Goal: Find specific page/section: Find specific page/section

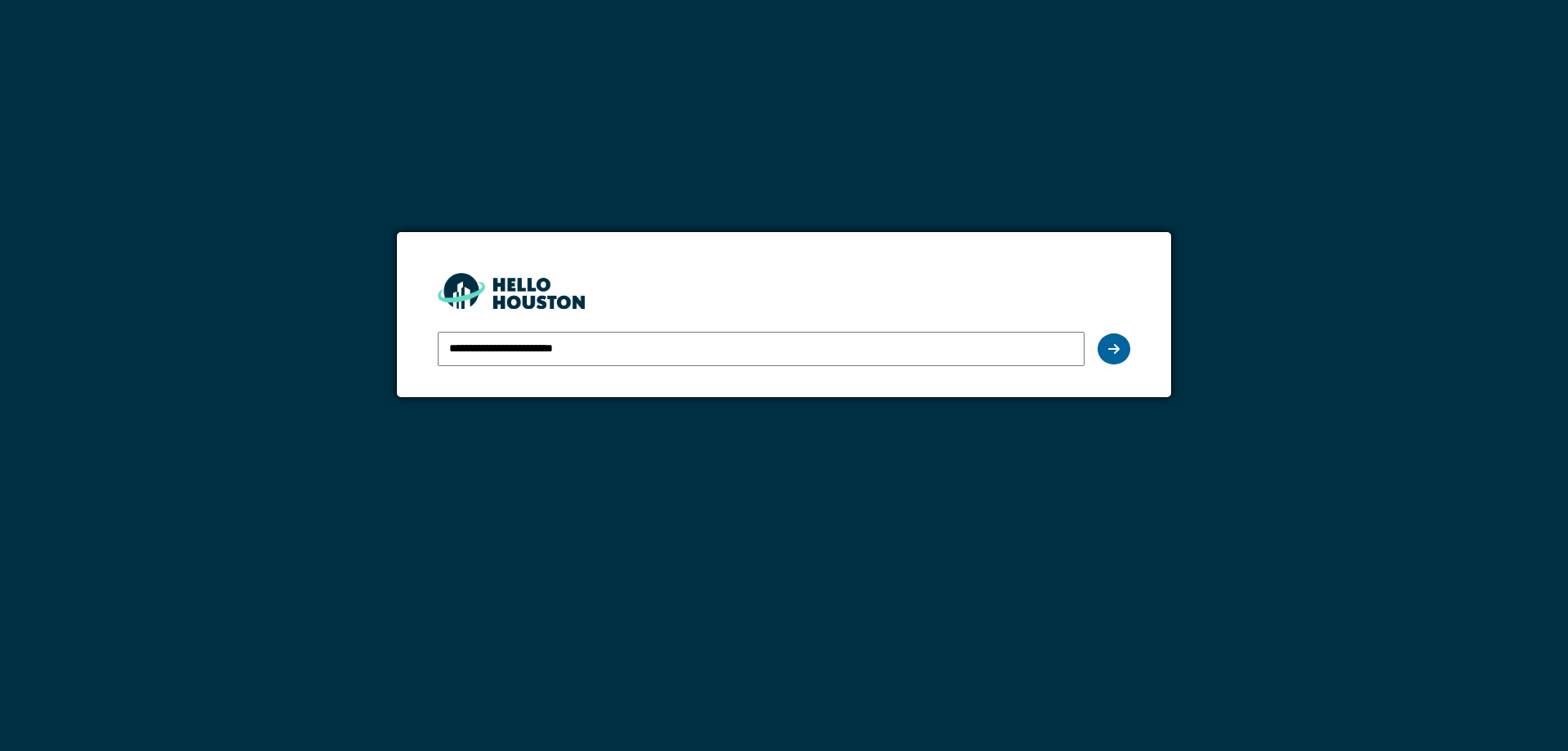
click at [1115, 344] on icon at bounding box center [1114, 349] width 11 height 13
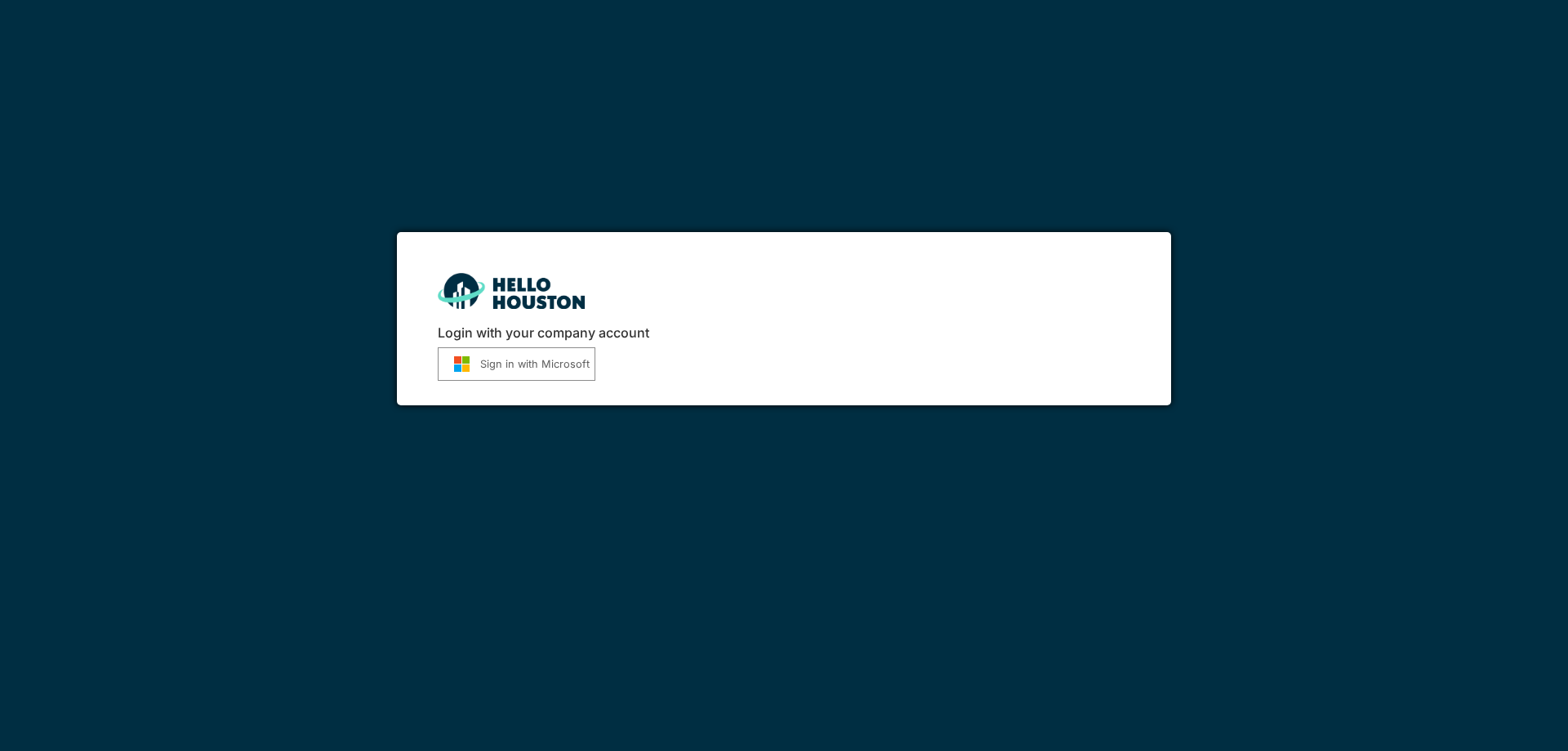
click at [558, 355] on button "Sign in with Microsoft" at bounding box center [517, 363] width 158 height 34
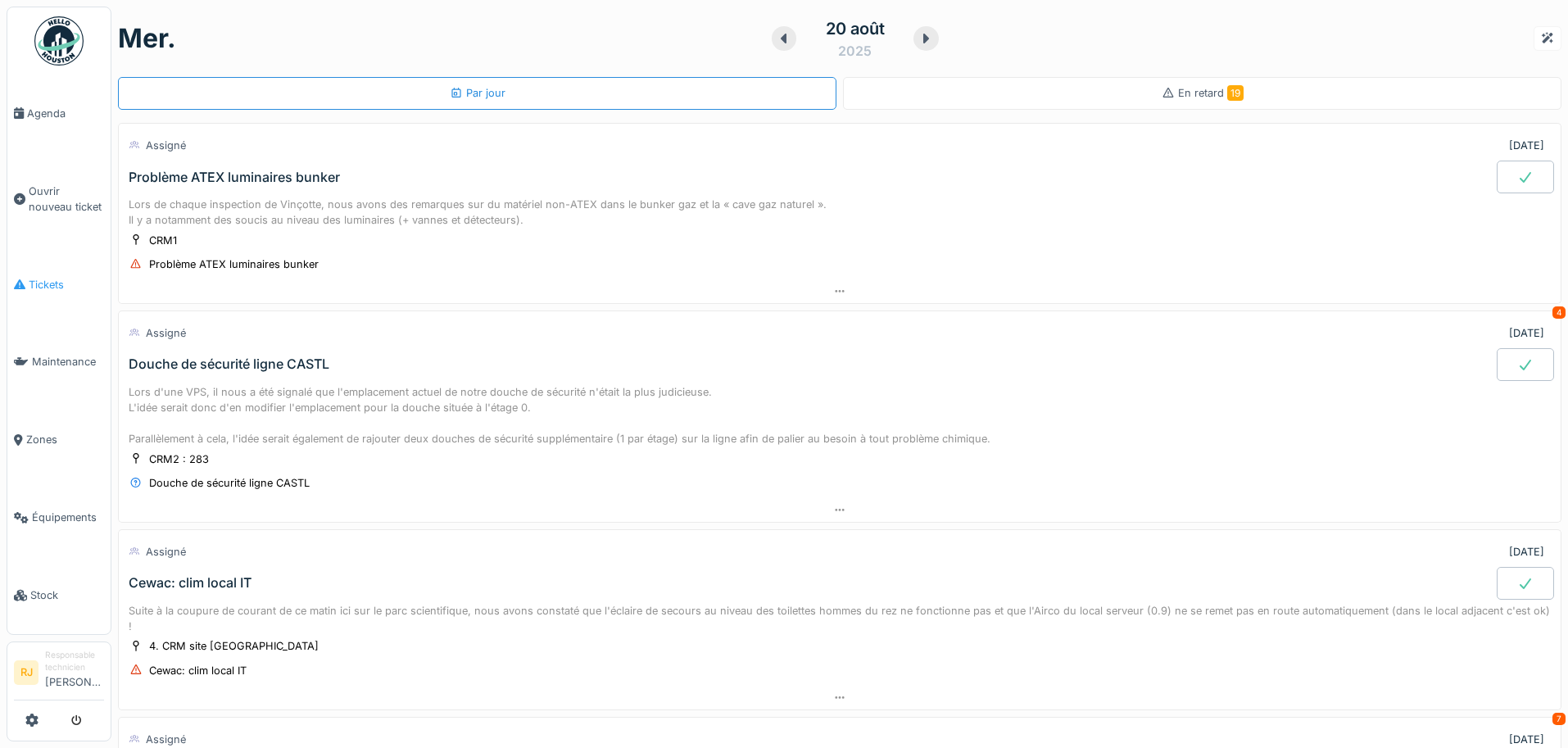
click at [50, 281] on span "Tickets" at bounding box center [66, 284] width 76 height 16
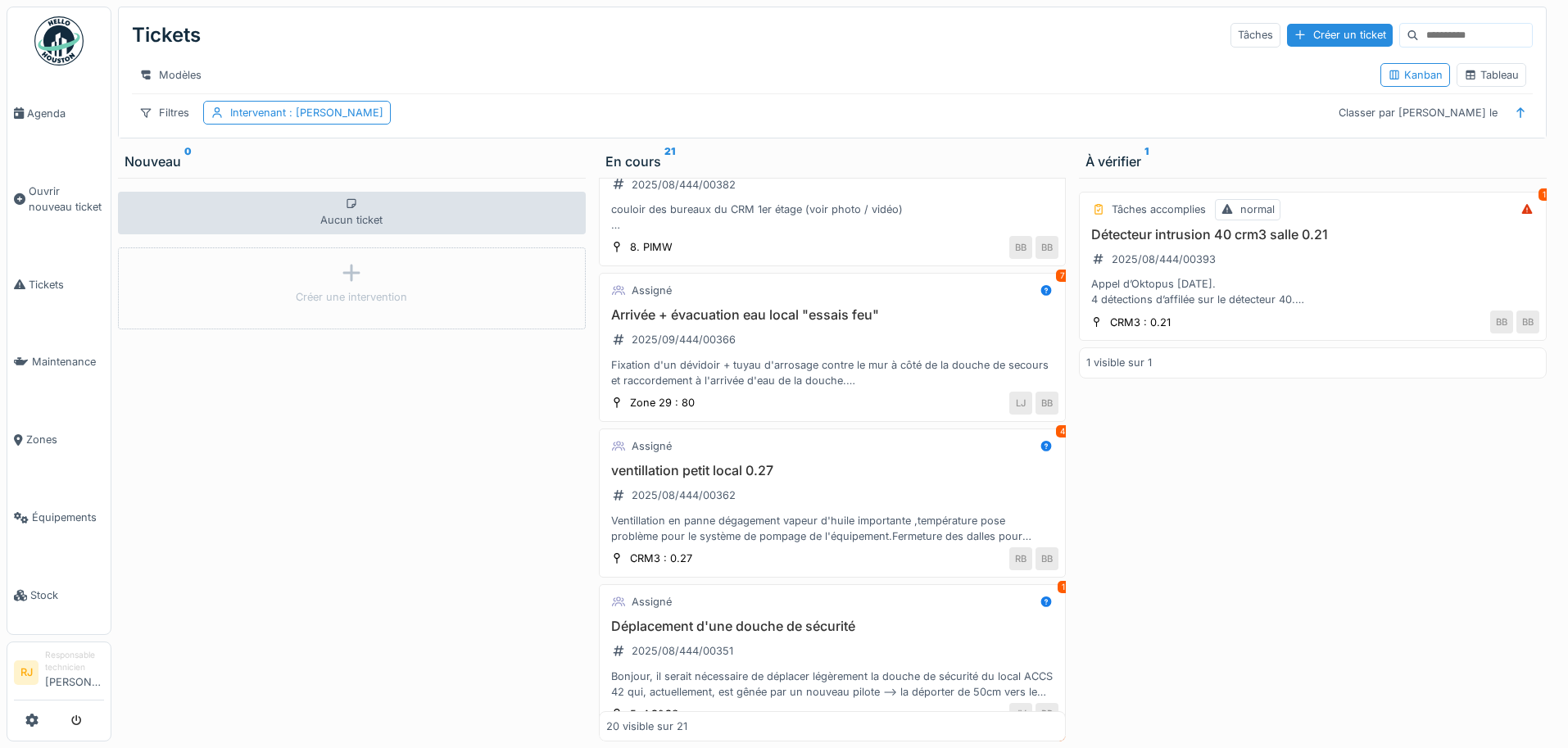
scroll to position [221, 0]
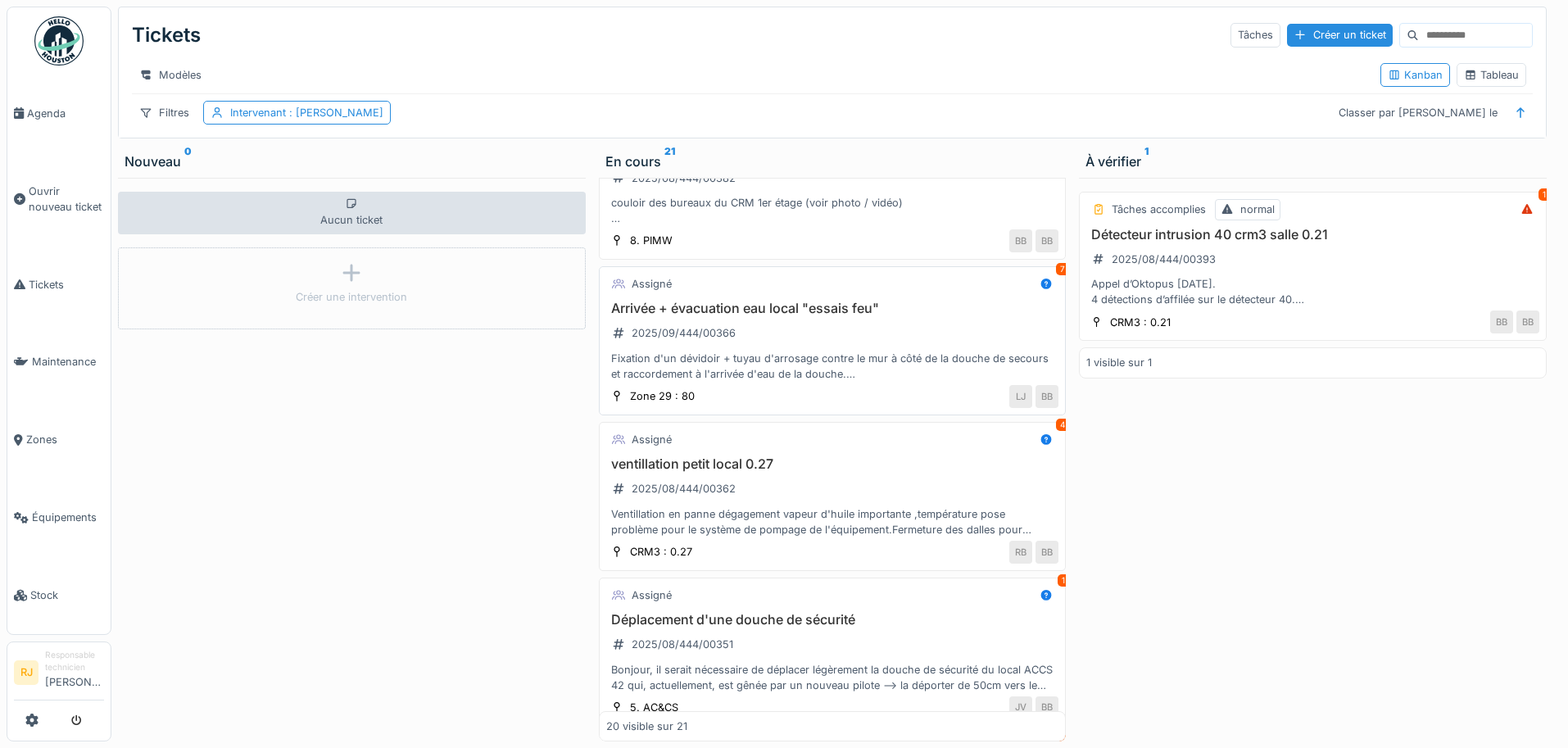
click at [782, 358] on div "Fixation d'un dévidoir + tuyau d'arrosage contre le mur à côté de la douche de …" at bounding box center [832, 366] width 453 height 31
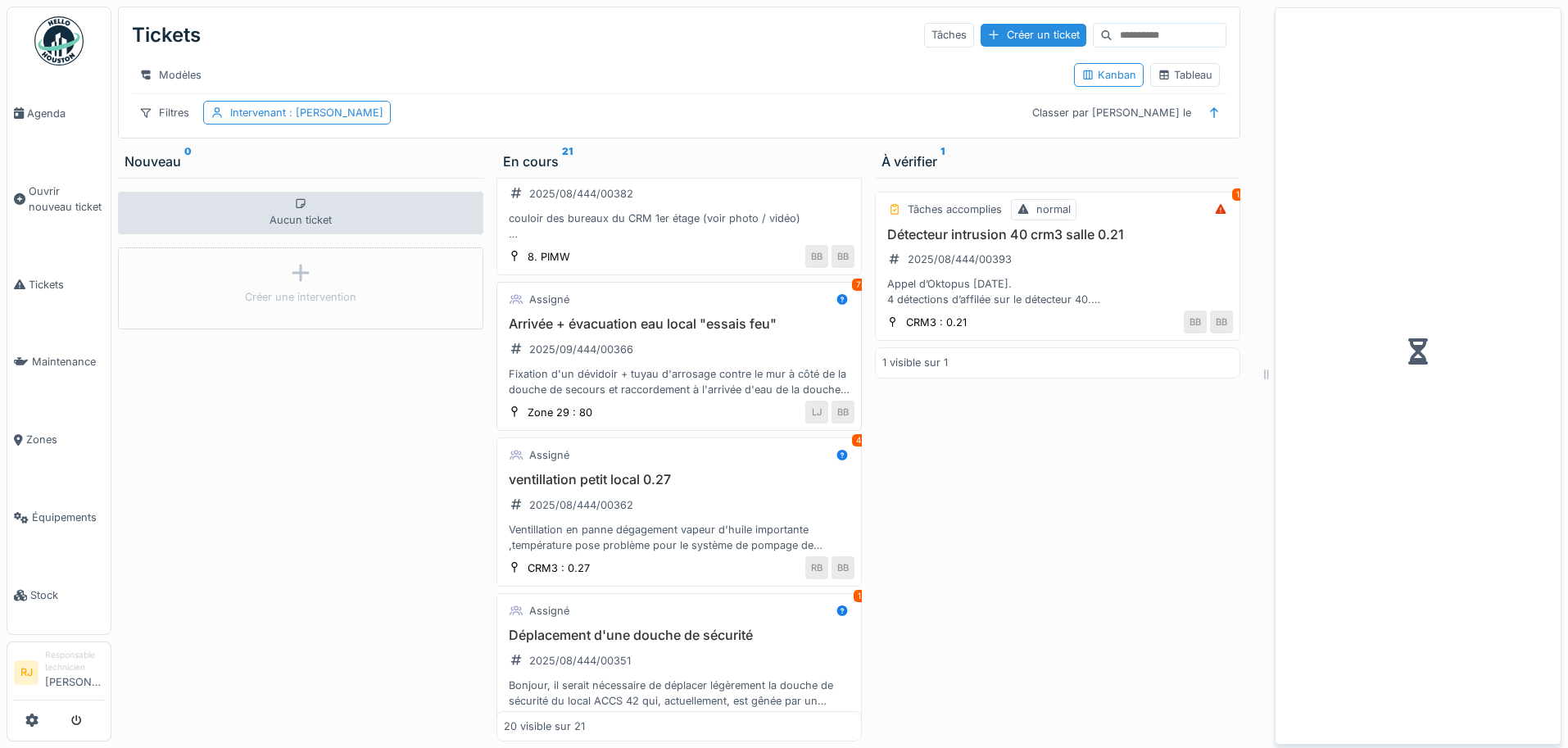
scroll to position [237, 0]
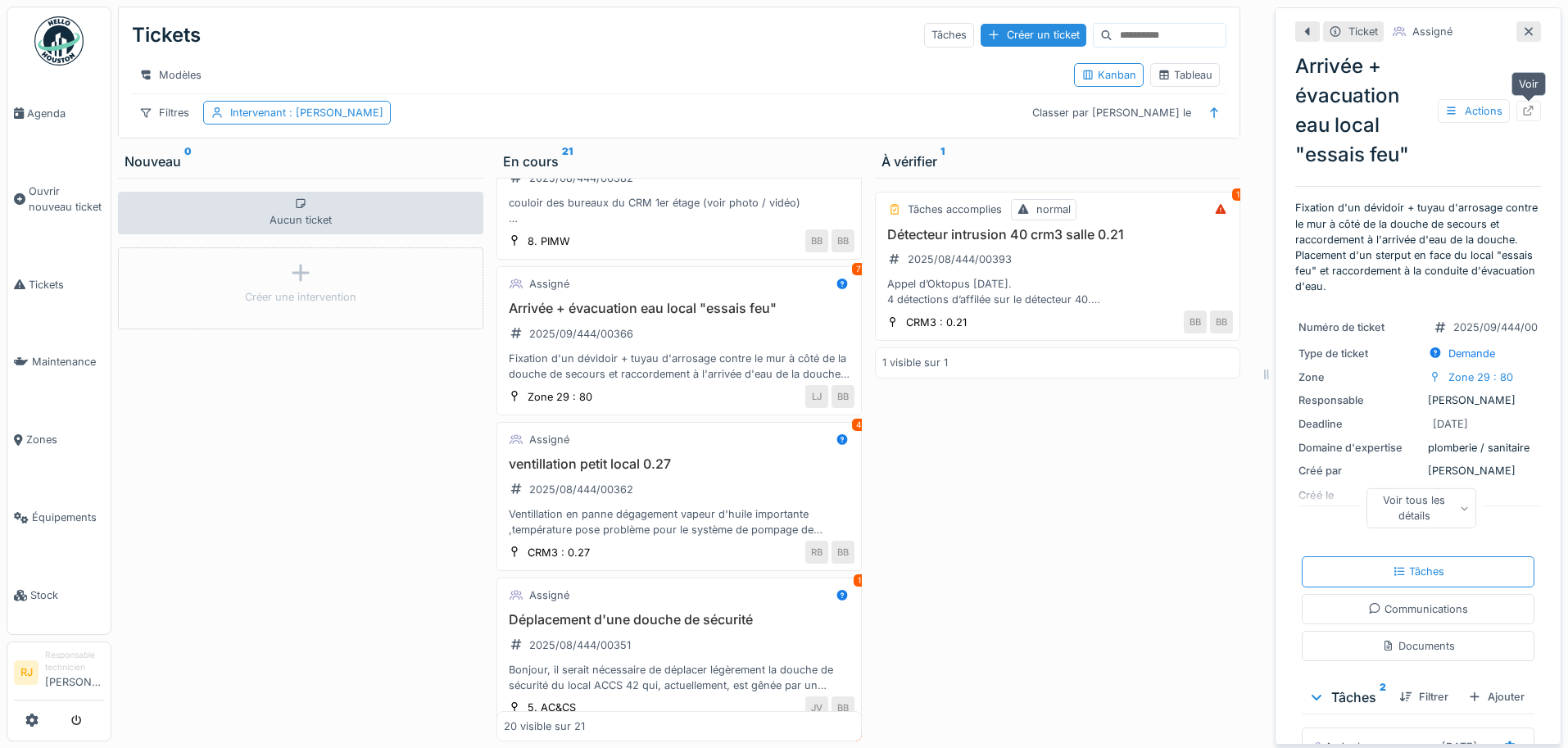
click at [1536, 114] on div at bounding box center [1528, 111] width 24 height 21
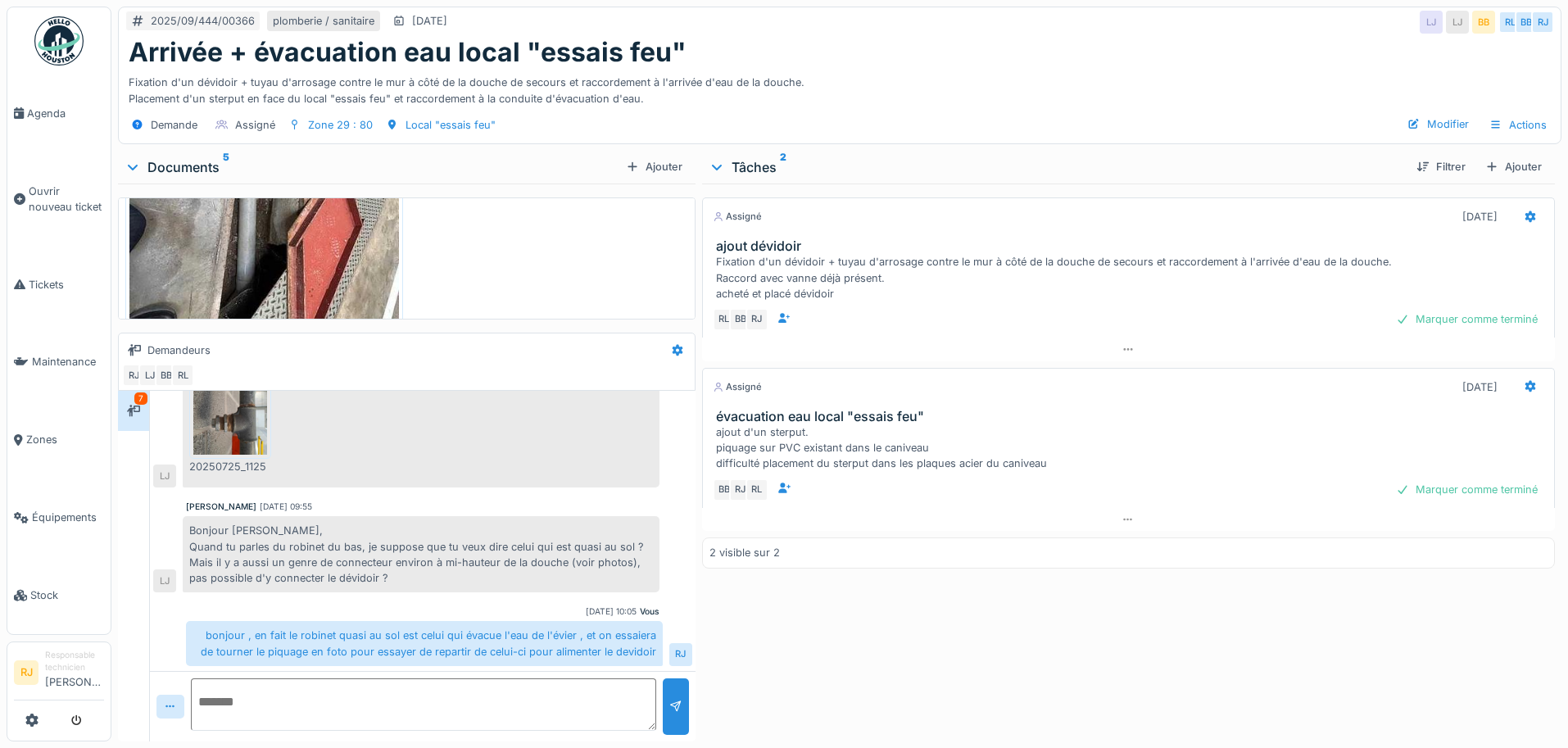
scroll to position [1032, 0]
